Goal: Communication & Community: Share content

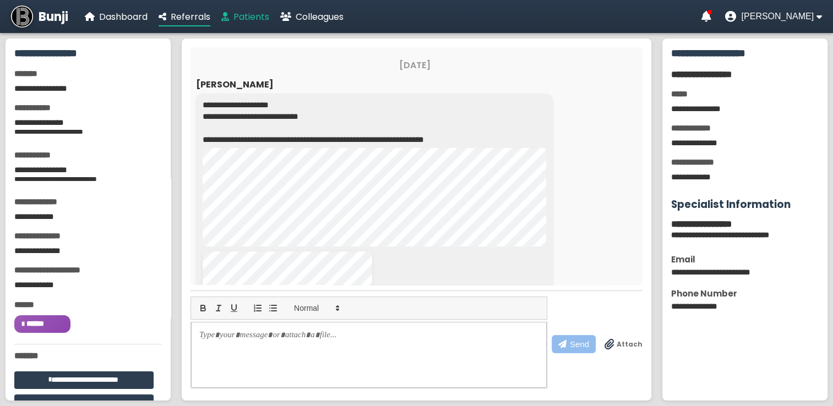
scroll to position [100, 0]
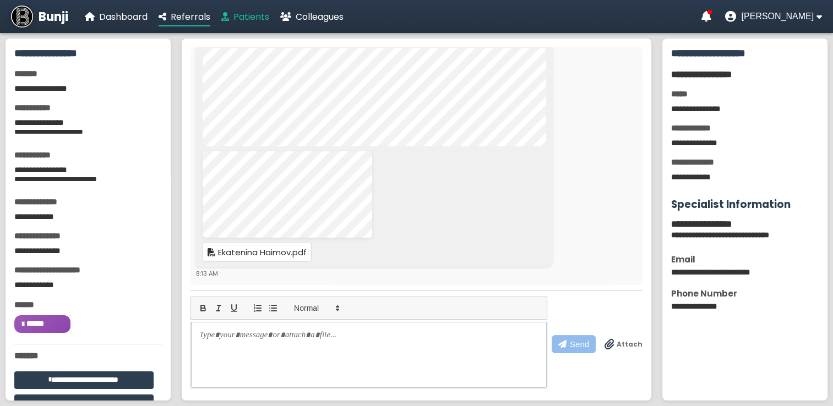
click at [256, 16] on span "Patients" at bounding box center [251, 16] width 36 height 13
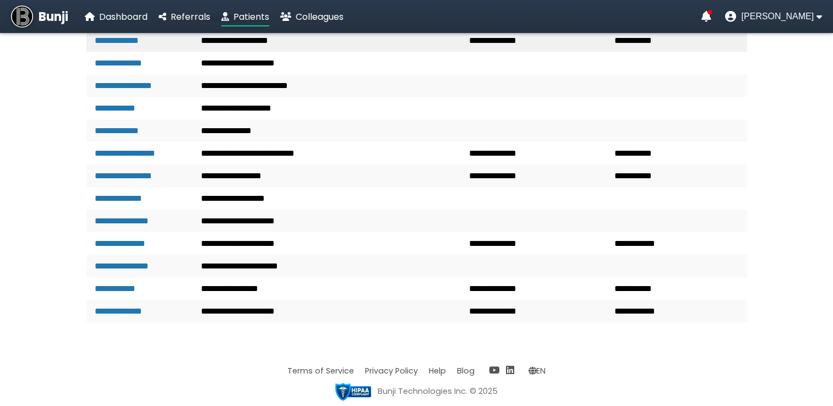
scroll to position [1282, 0]
click at [151, 180] on link "**********" at bounding box center [123, 176] width 57 height 8
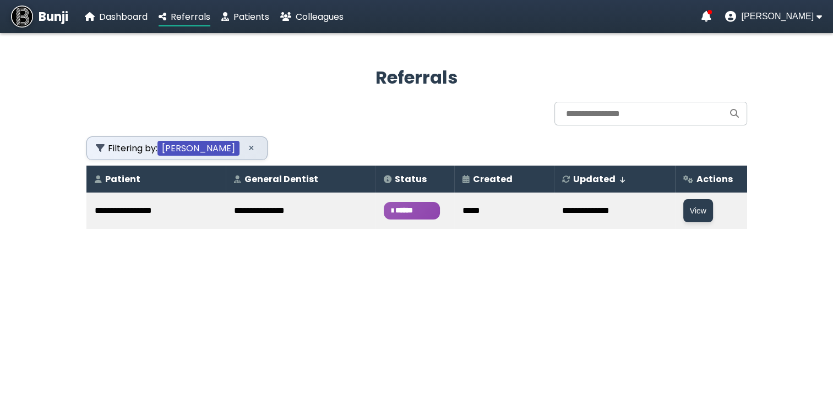
click at [384, 207] on span "******" at bounding box center [412, 211] width 56 height 18
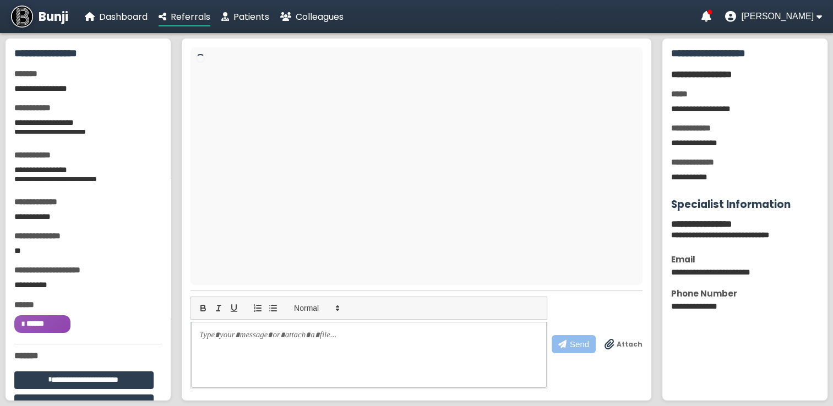
scroll to position [134, 0]
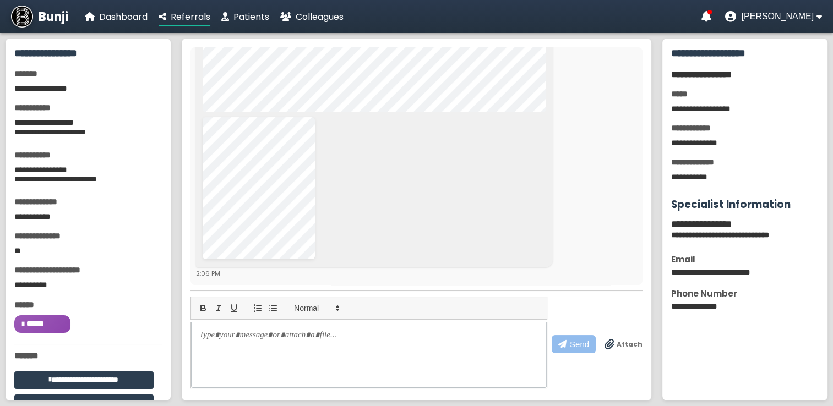
click at [624, 345] on span "Attach" at bounding box center [629, 345] width 26 height 10
click at [0, 0] on input "Attach" at bounding box center [0, 0] width 0 height 0
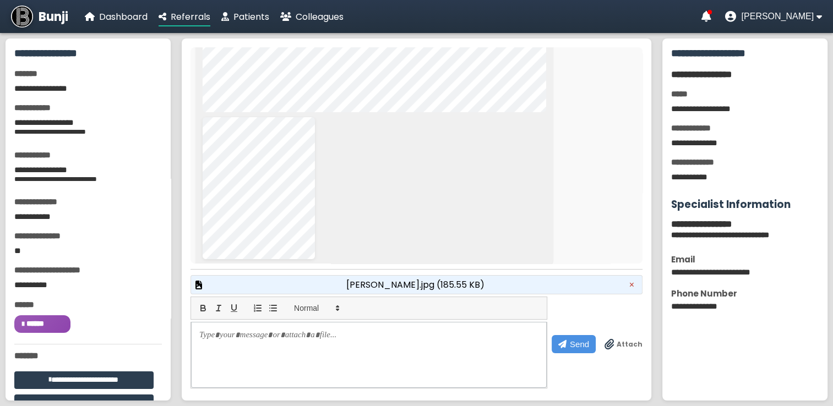
click at [446, 286] on span "[PERSON_NAME].jpg (185.55 KB)" at bounding box center [415, 285] width 138 height 14
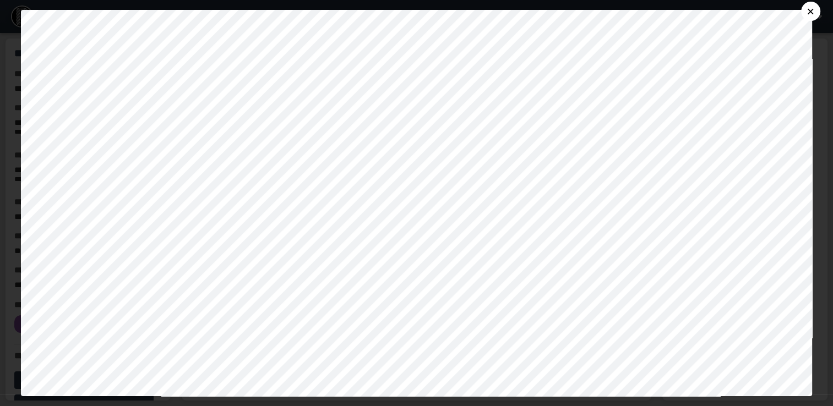
scroll to position [0, 0]
click at [819, 7] on button "×" at bounding box center [810, 11] width 19 height 19
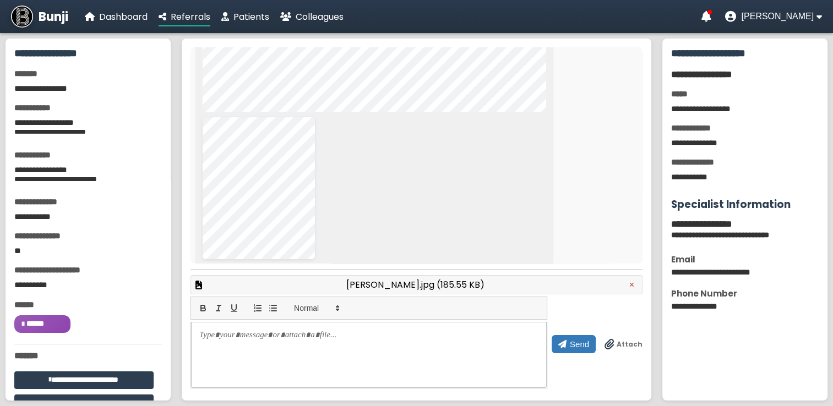
click at [583, 342] on span "Send" at bounding box center [579, 344] width 19 height 9
